Goal: Check status: Check status

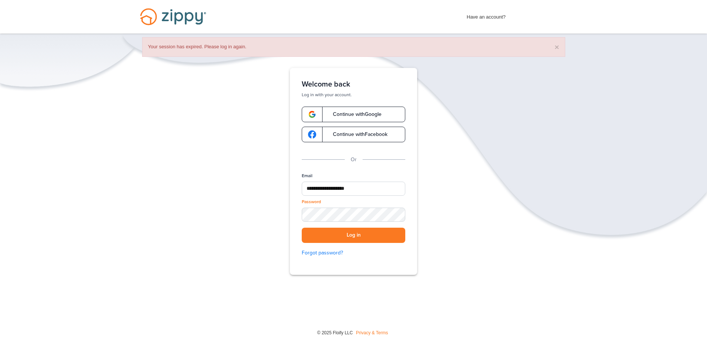
click at [347, 222] on div "Password" at bounding box center [354, 213] width 104 height 29
click at [302, 228] on button "Log in" at bounding box center [354, 235] width 104 height 15
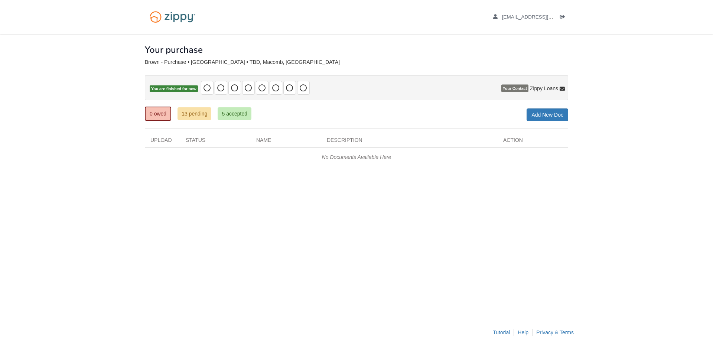
click at [434, 63] on div "Brown - Purchase • [GEOGRAPHIC_DATA] • TBD, Macomb, [GEOGRAPHIC_DATA]" at bounding box center [356, 62] width 423 height 6
click at [154, 112] on link "0 owed" at bounding box center [158, 114] width 26 height 14
click at [233, 113] on link "5 accepted" at bounding box center [235, 113] width 34 height 13
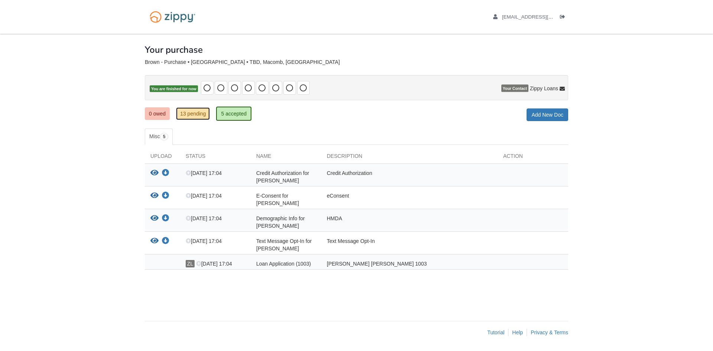
click at [196, 112] on link "13 pending" at bounding box center [193, 113] width 34 height 13
